Goal: Task Accomplishment & Management: Manage account settings

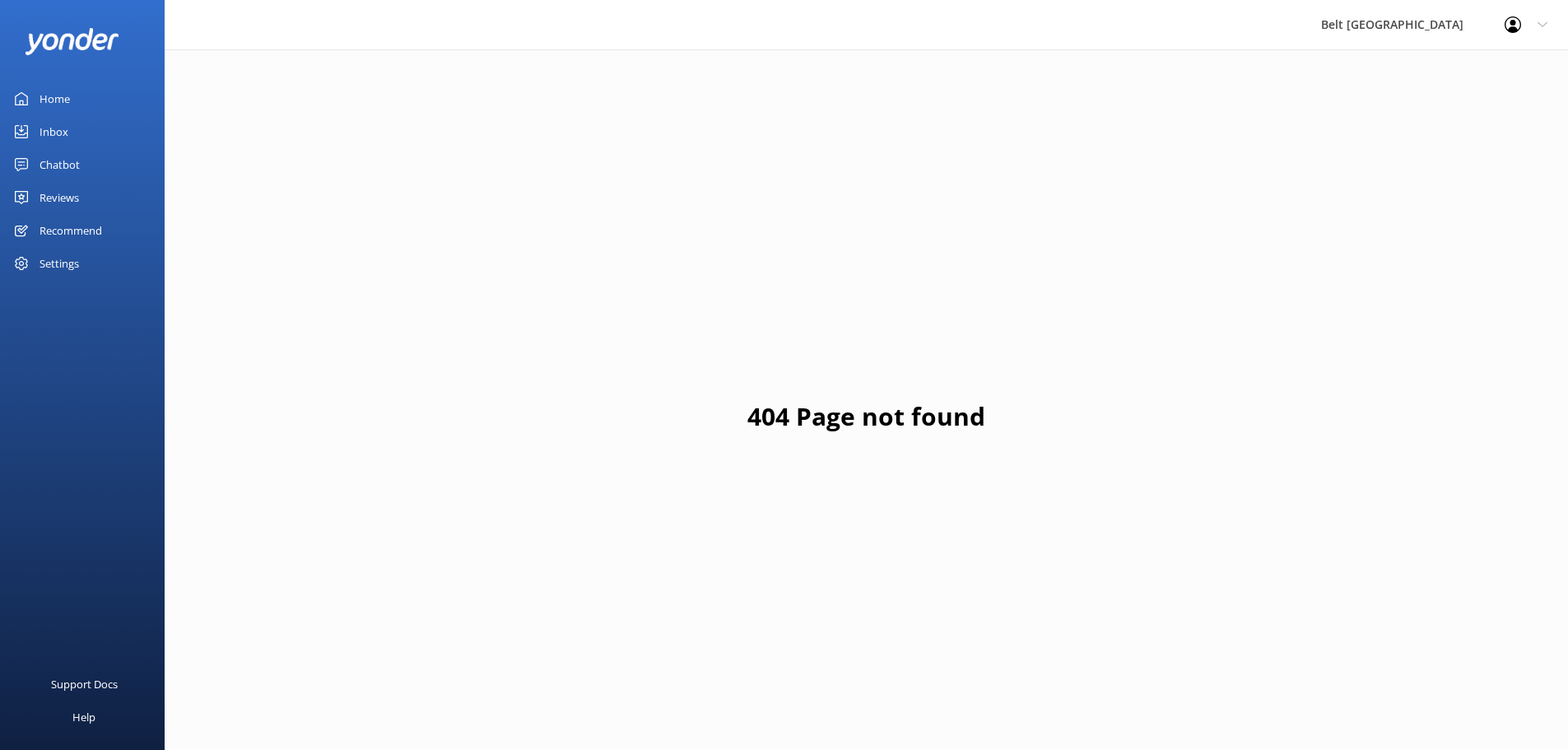
click at [39, 195] on div "Reviews" at bounding box center [58, 197] width 39 height 33
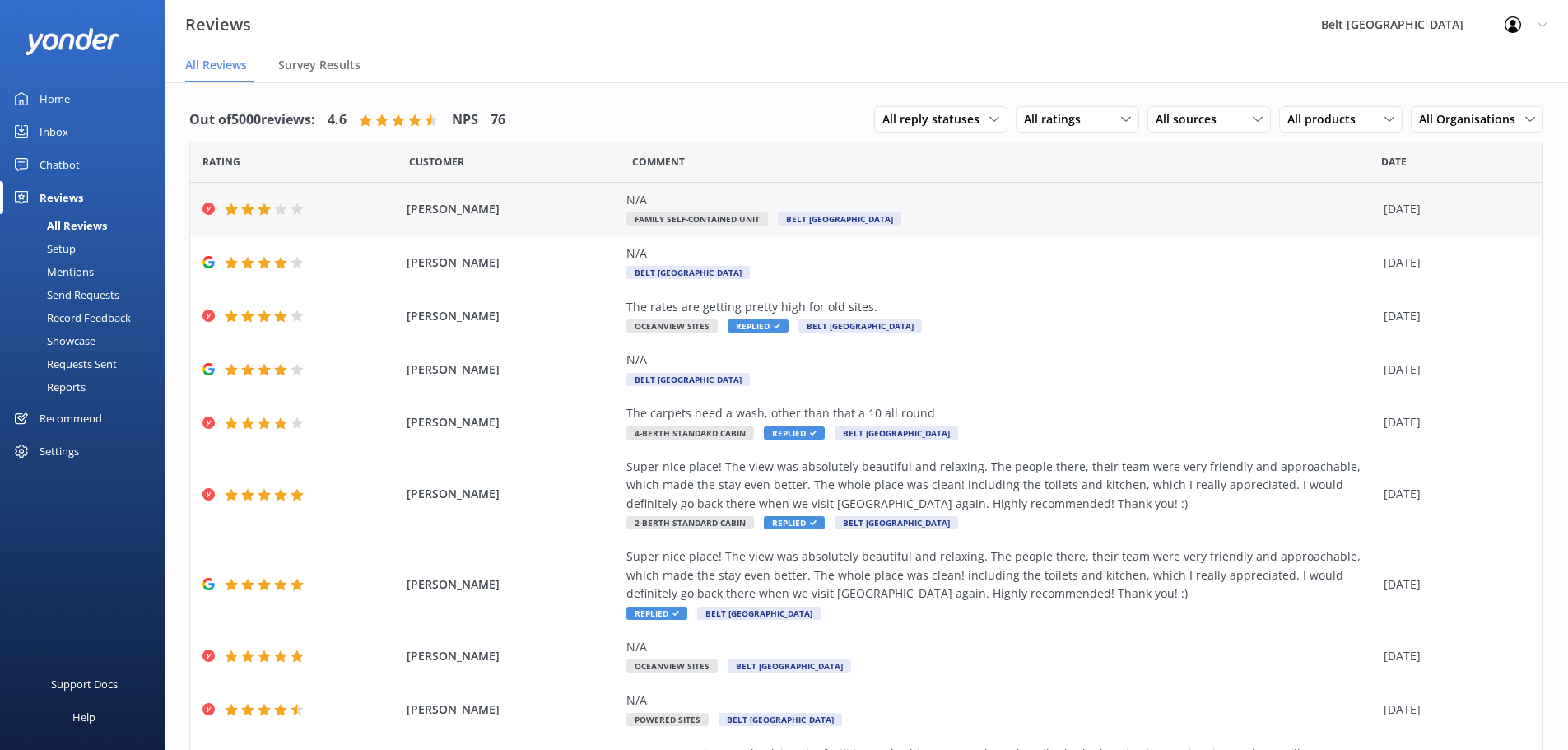
click at [569, 207] on span "[PERSON_NAME]" at bounding box center [513, 209] width 213 height 18
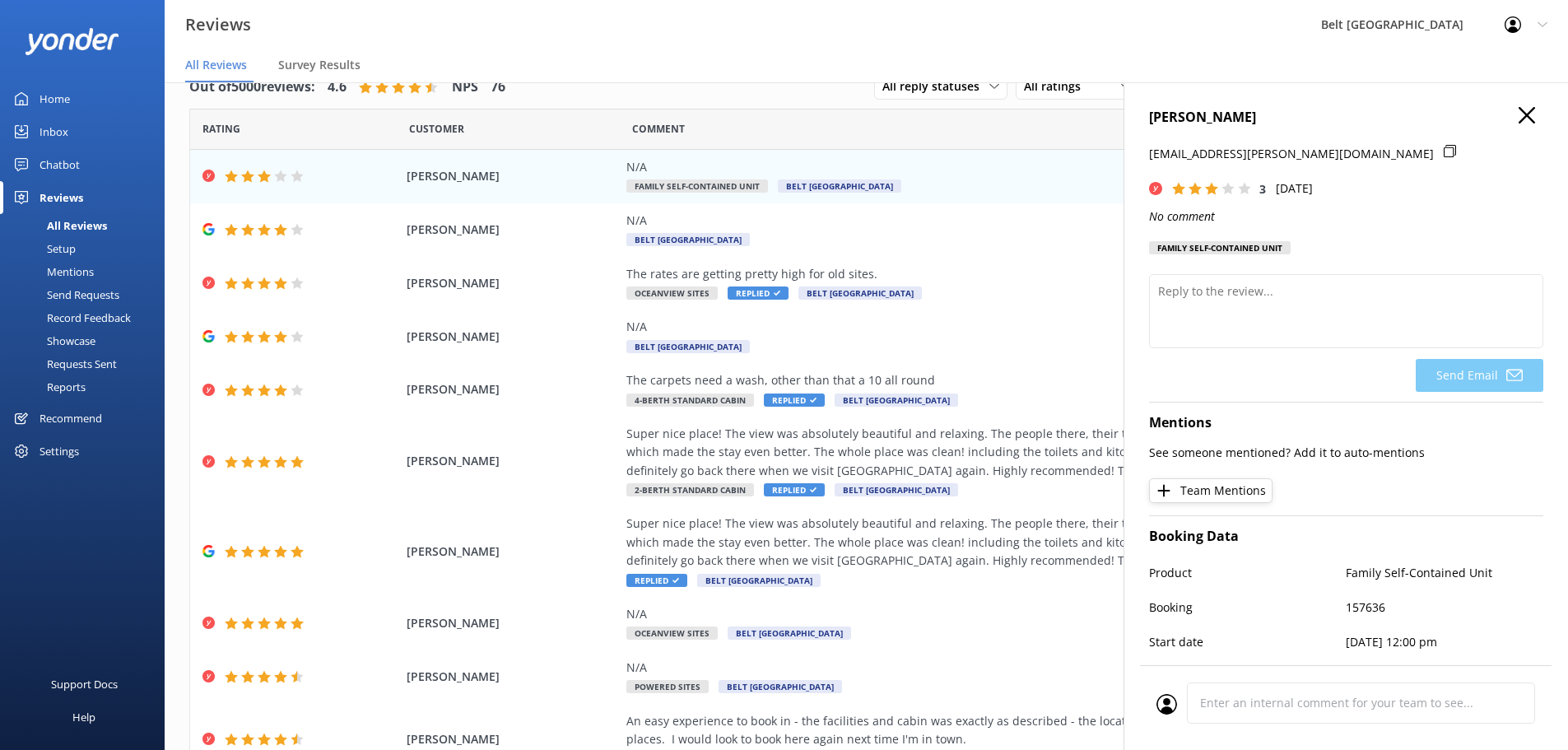
click at [1518, 121] on icon "button" at bounding box center [1526, 115] width 16 height 16
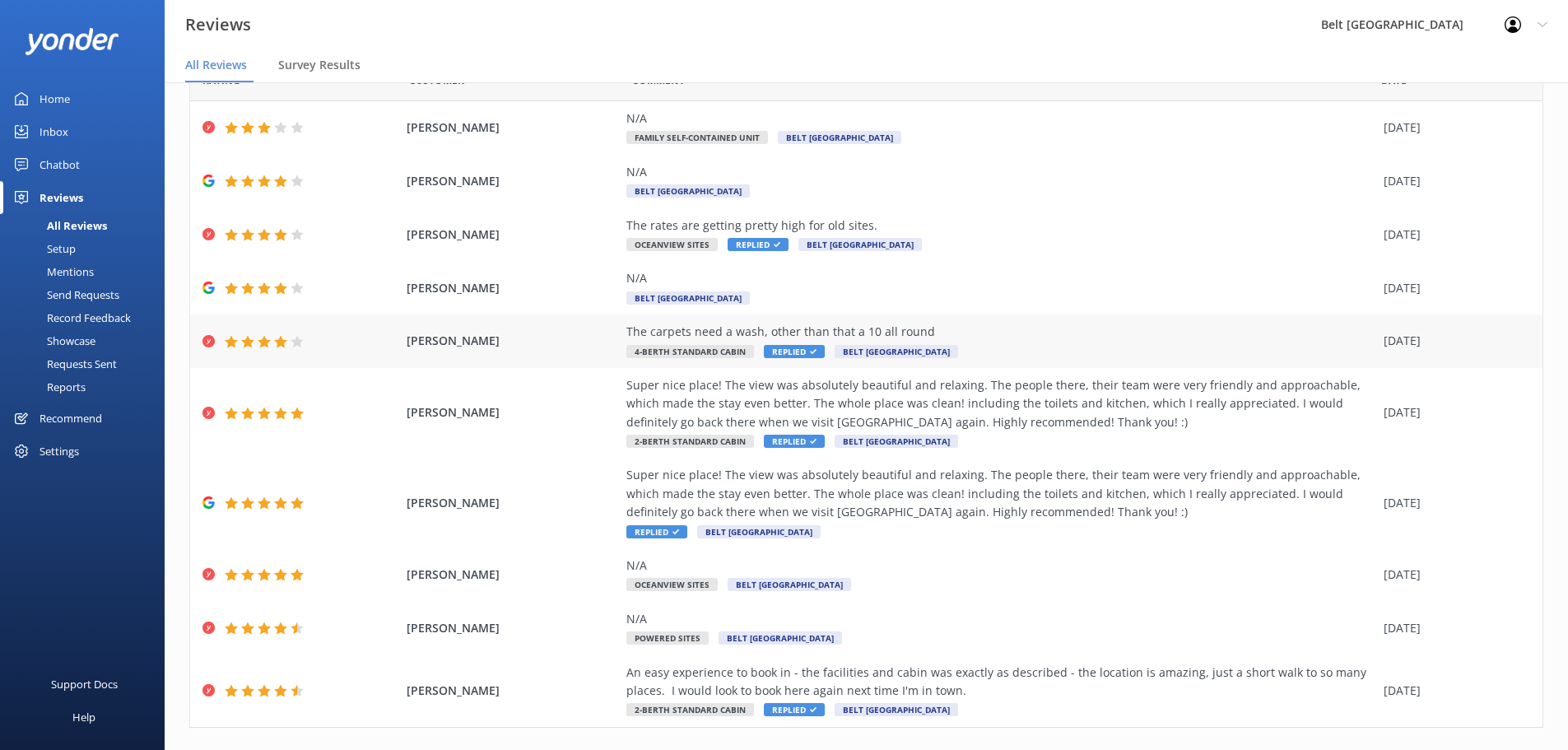
scroll to position [82, 0]
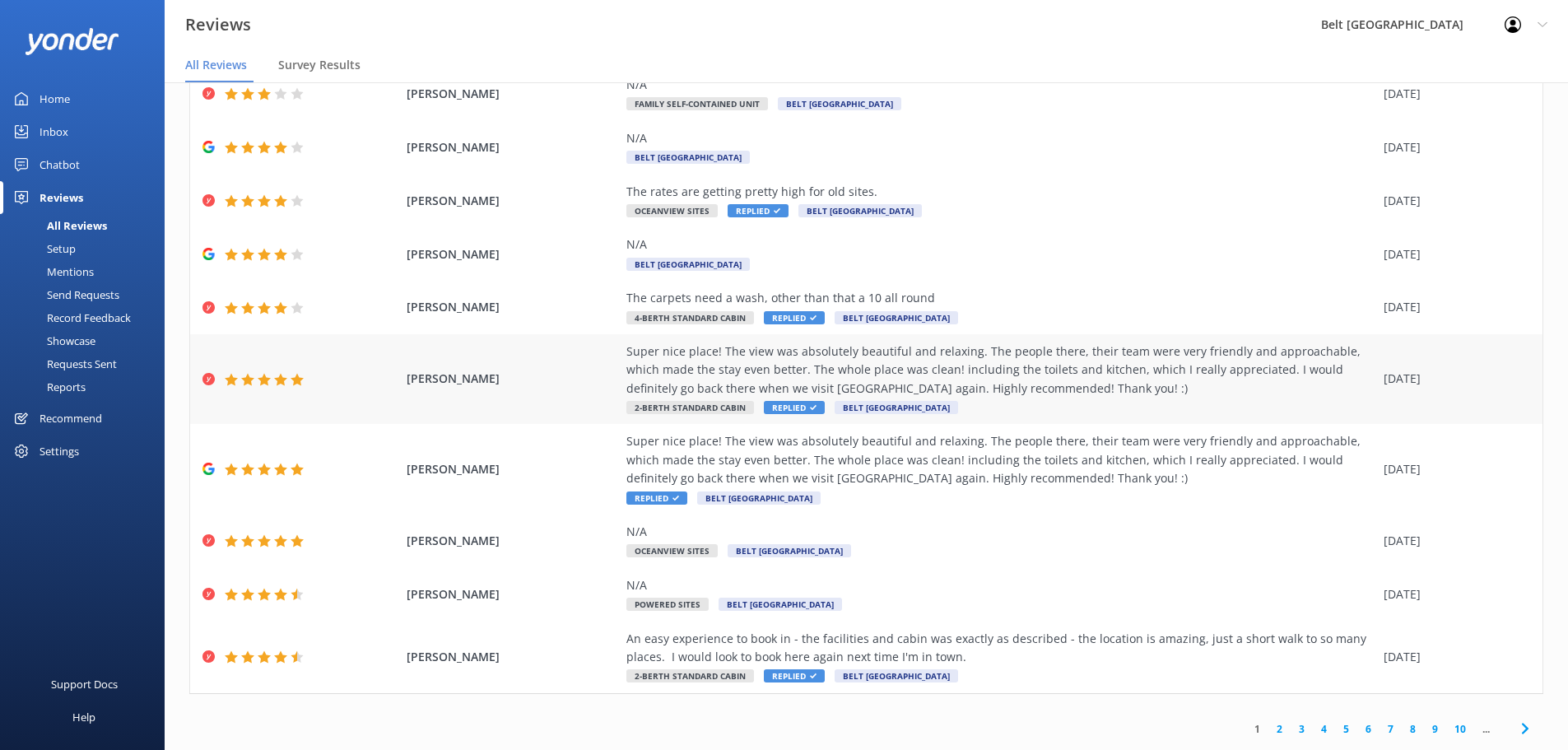
click at [984, 392] on div "Super nice place! The view was absolutely beautiful and relaxing. The people th…" at bounding box center [1000, 371] width 749 height 56
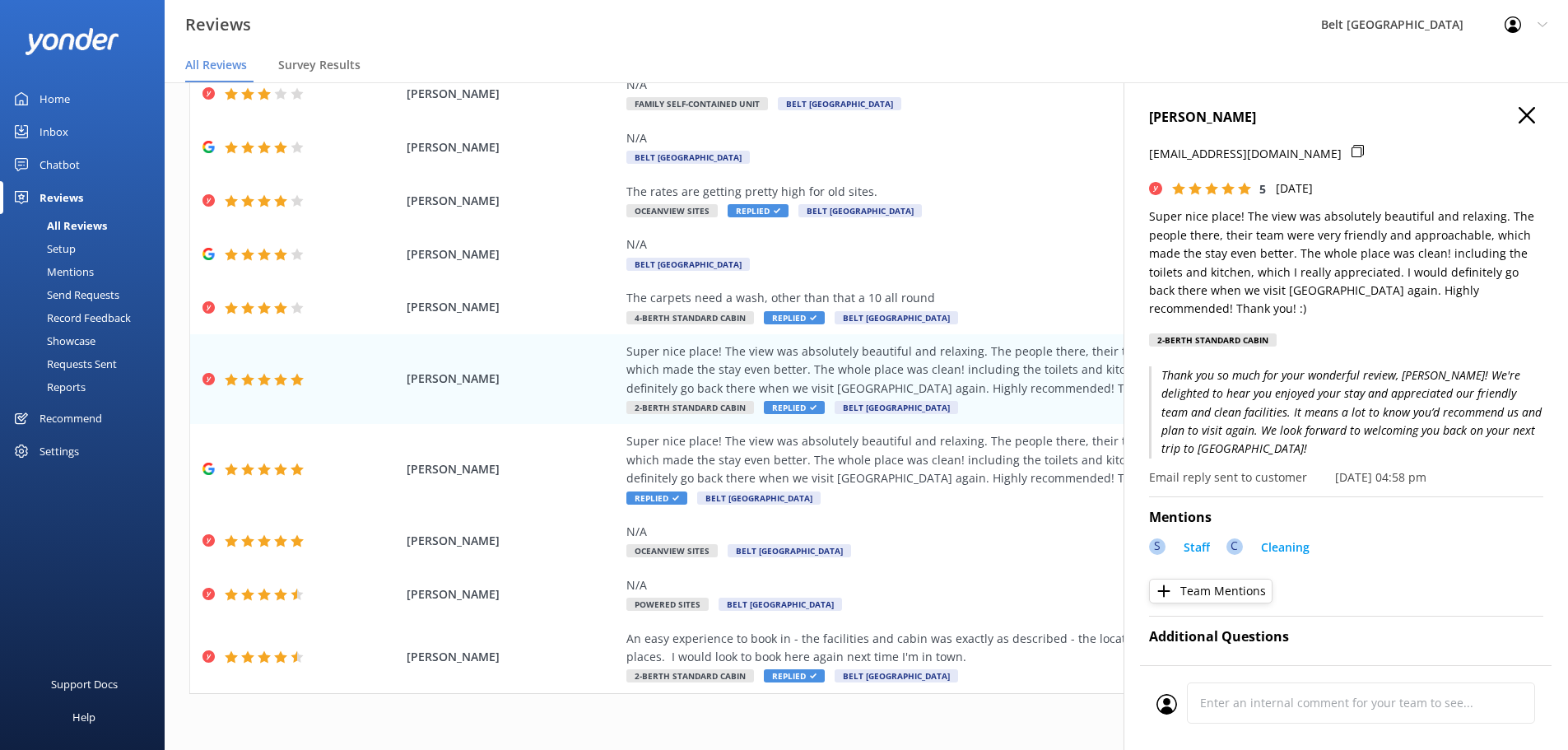
click at [1518, 125] on button "button" at bounding box center [1526, 116] width 16 height 18
